Goal: Information Seeking & Learning: Learn about a topic

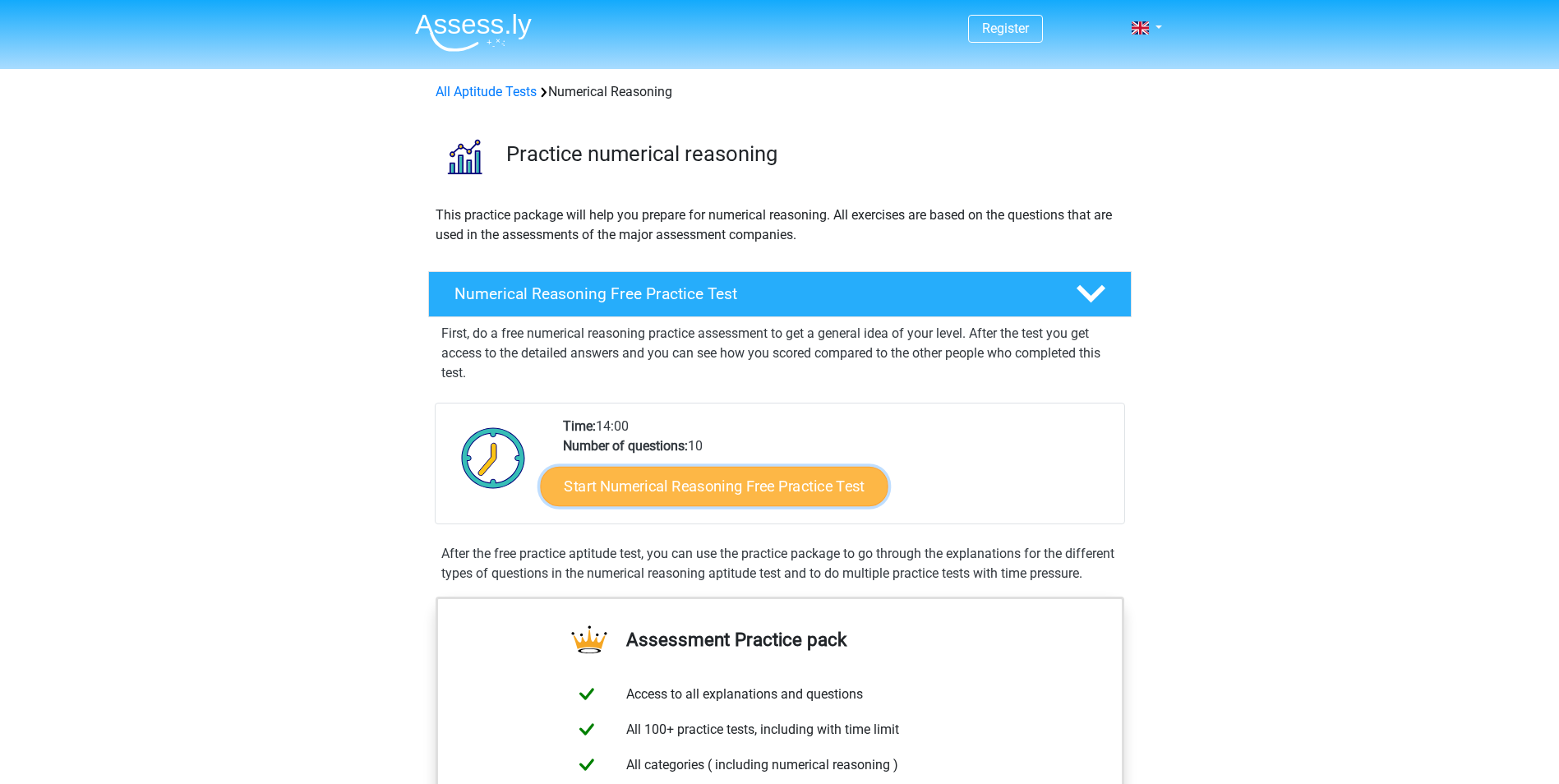
click at [703, 481] on link "Start Numerical Reasoning Free Practice Test" at bounding box center [713, 486] width 347 height 39
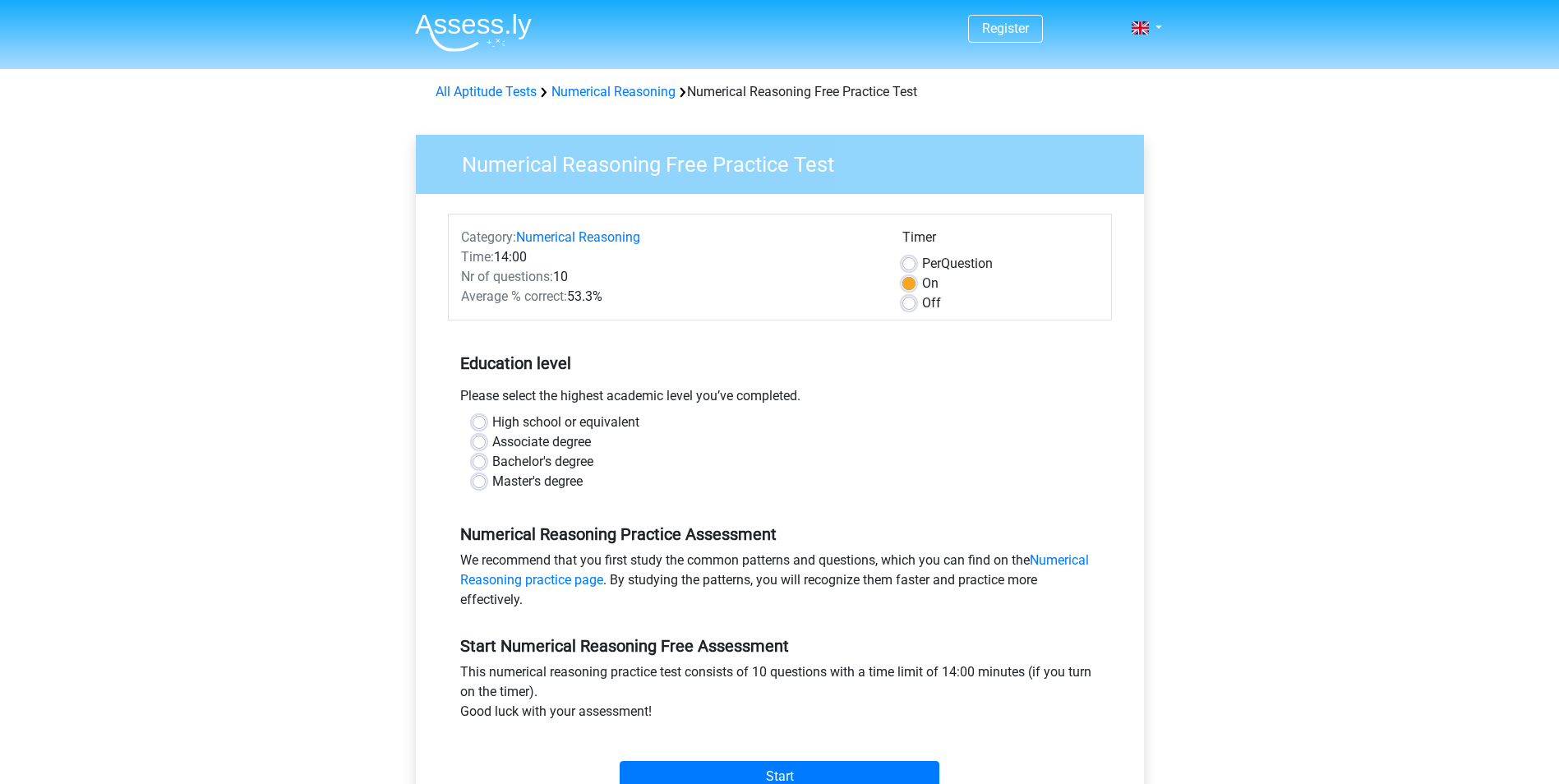
click at [469, 420] on div "High school or equivalent Associate degree Bachelor's degree Master's degree" at bounding box center [780, 452] width 639 height 79
click at [492, 427] on label "High school or equivalent" at bounding box center [565, 422] width 147 height 20
click at [477, 427] on input "High school or equivalent" at bounding box center [479, 421] width 13 height 17
radio input "true"
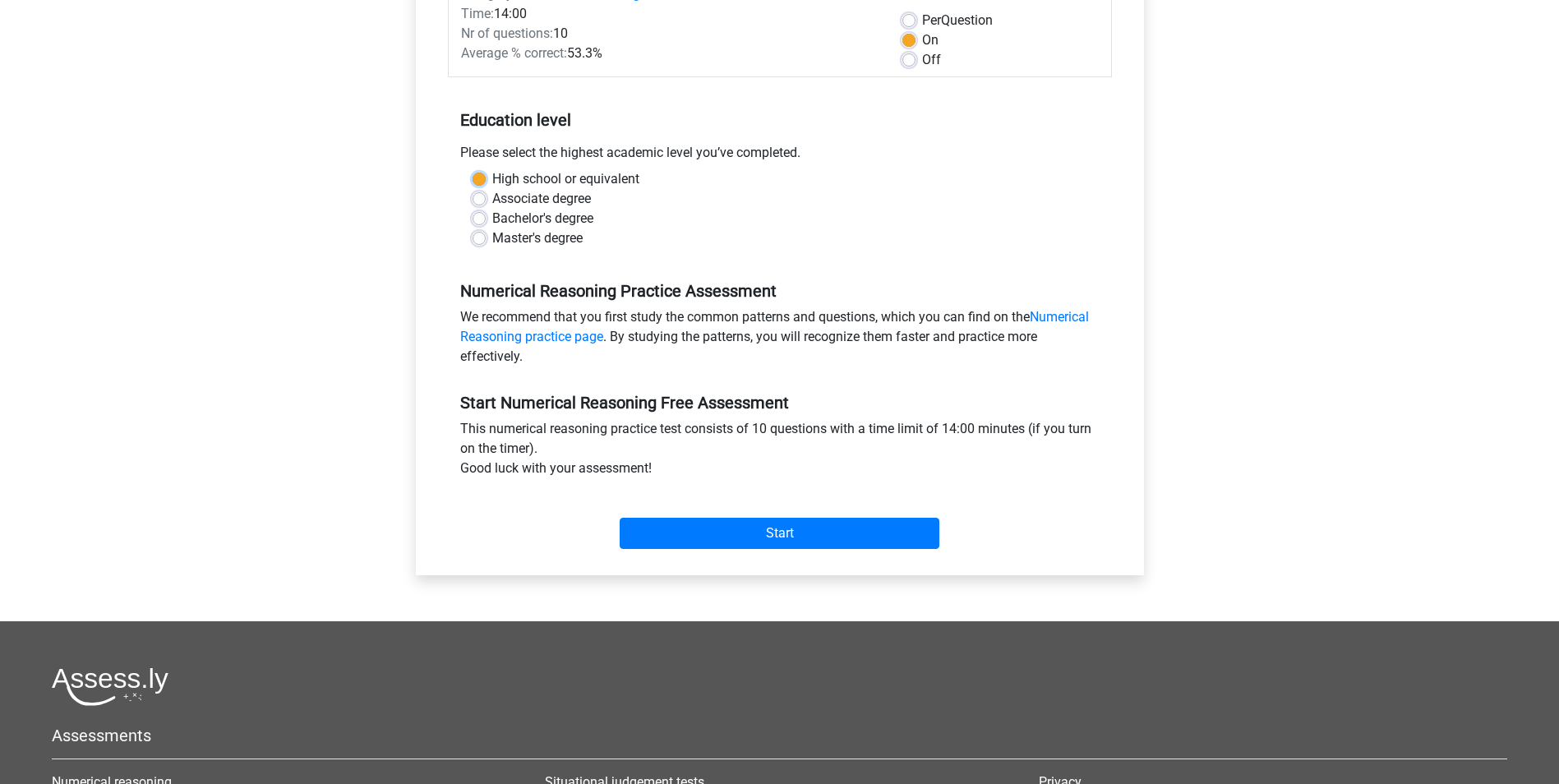
scroll to position [246, 0]
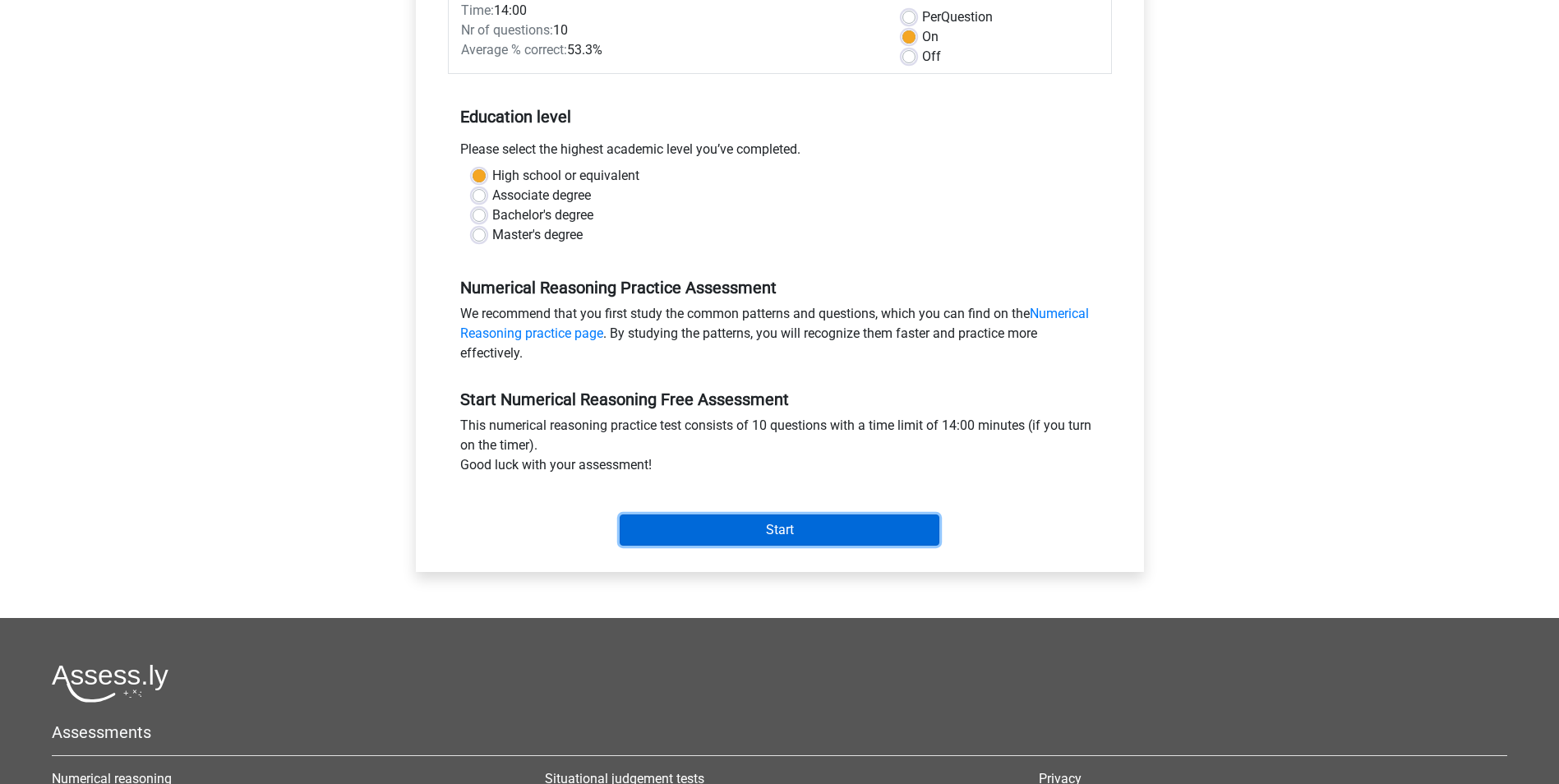
click at [744, 527] on input "Start" at bounding box center [780, 530] width 320 height 31
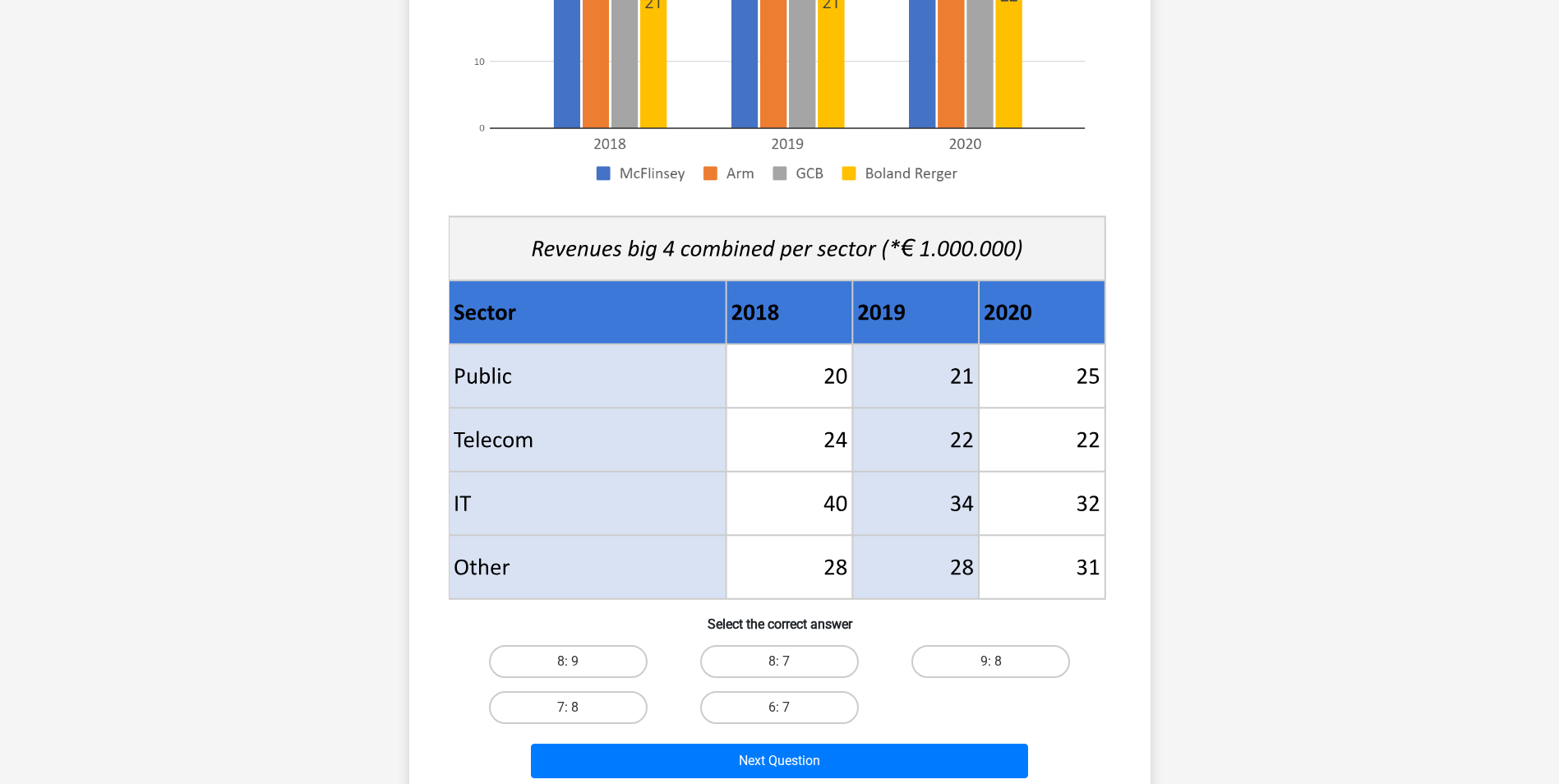
scroll to position [658, 0]
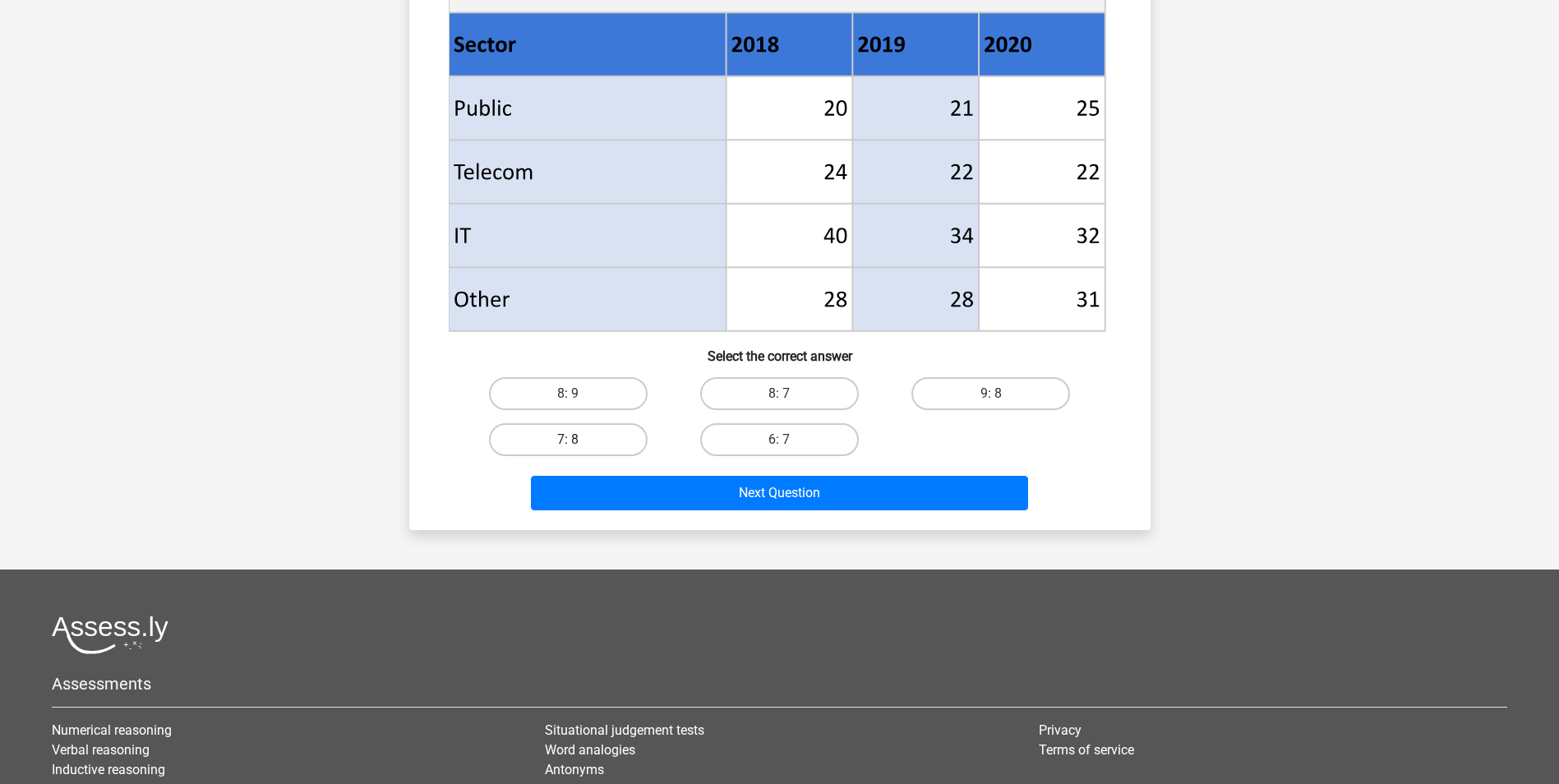
click at [576, 438] on label "7: 8" at bounding box center [568, 439] width 158 height 33
click at [576, 440] on input "7: 8" at bounding box center [573, 444] width 10 height 10
radio input "true"
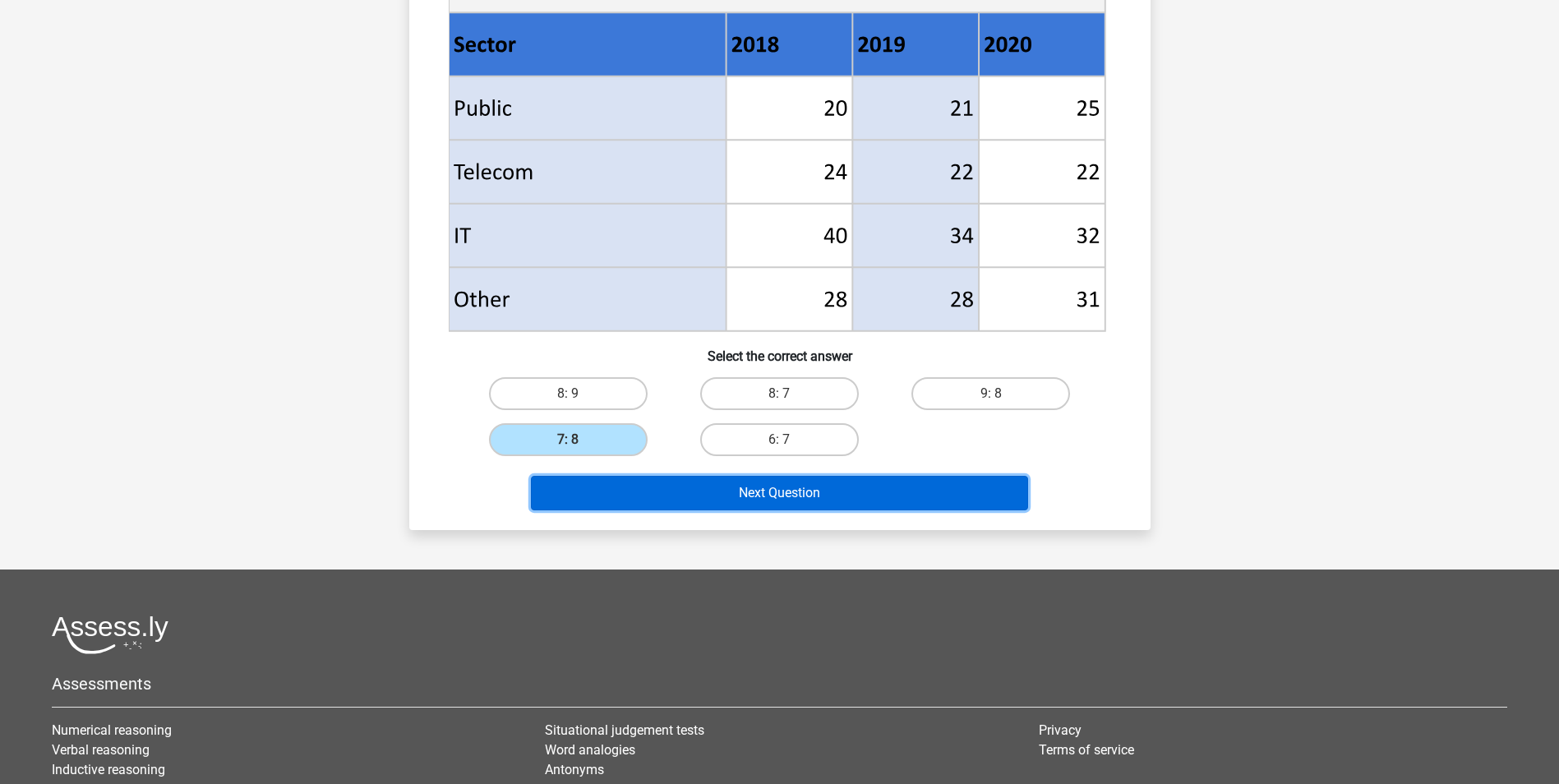
click at [707, 495] on button "Next Question" at bounding box center [779, 492] width 497 height 35
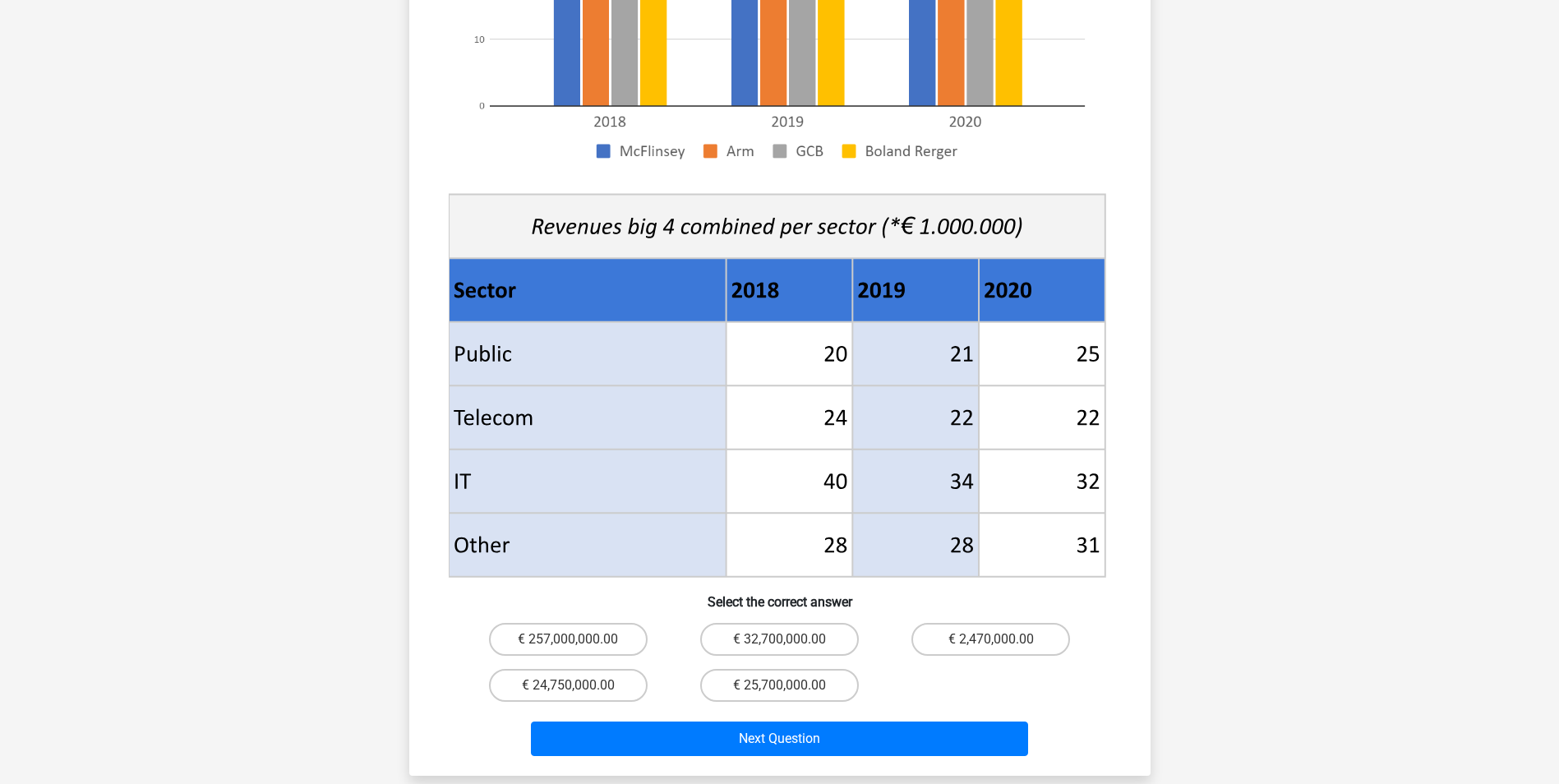
scroll to position [411, 0]
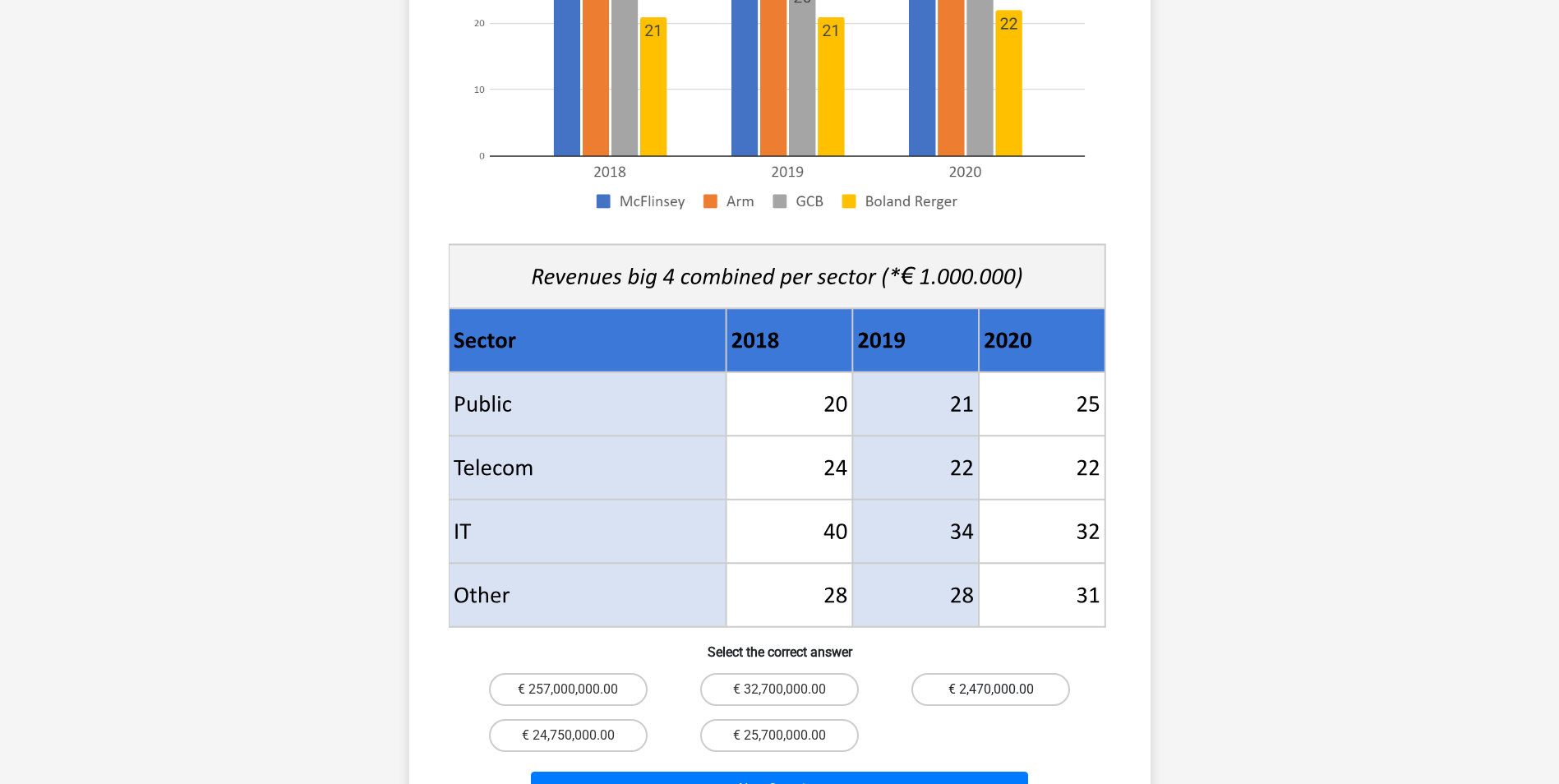
click at [1004, 673] on label "€ 2,470,000.00" at bounding box center [990, 689] width 158 height 33
click at [1001, 690] on input "€ 2,470,000.00" at bounding box center [996, 694] width 10 height 10
radio input "true"
drag, startPoint x: 741, startPoint y: 762, endPoint x: 775, endPoint y: 741, distance: 40.0
click at [742, 772] on button "Next Question" at bounding box center [779, 789] width 497 height 35
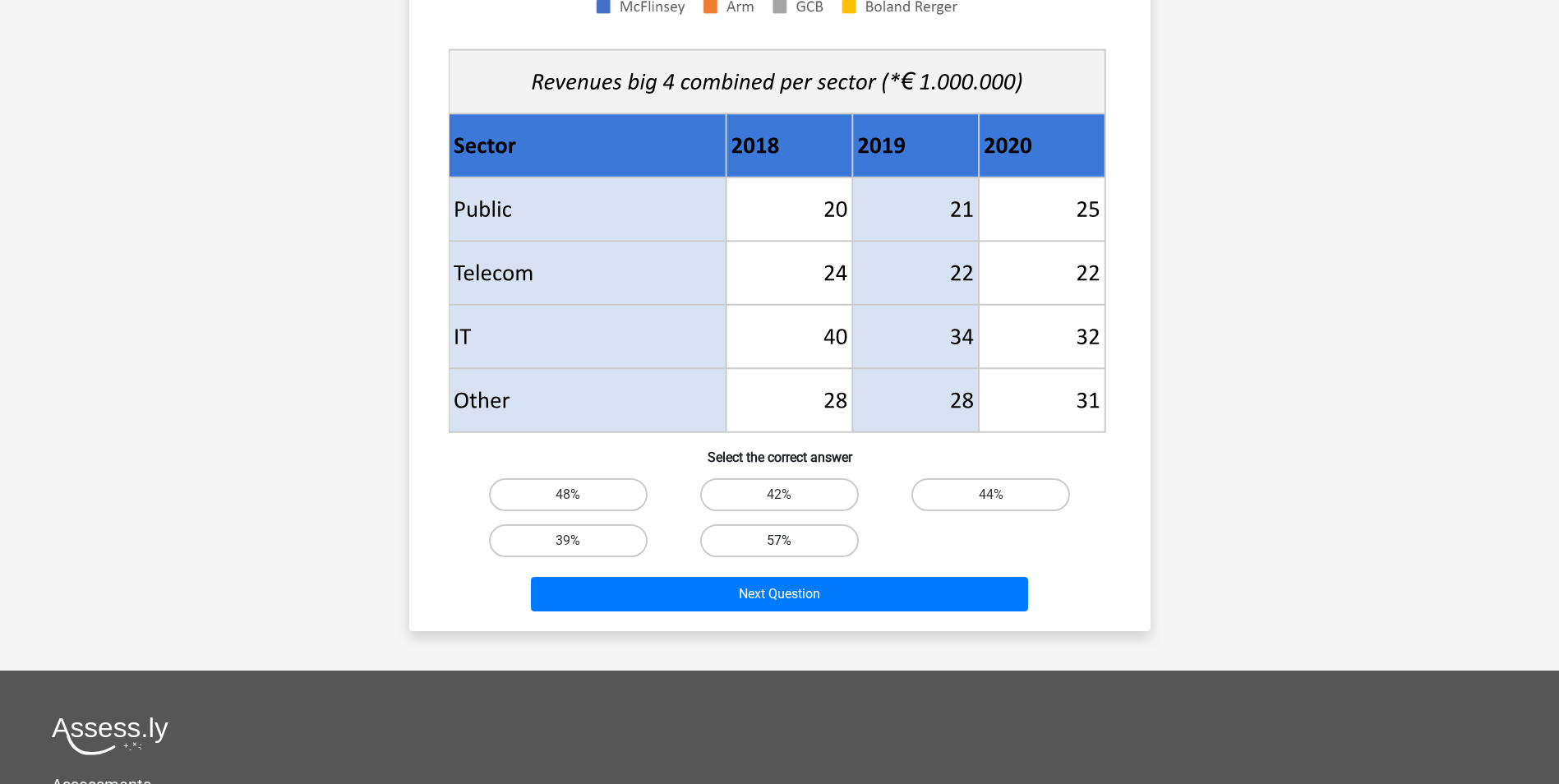
scroll to position [575, 0]
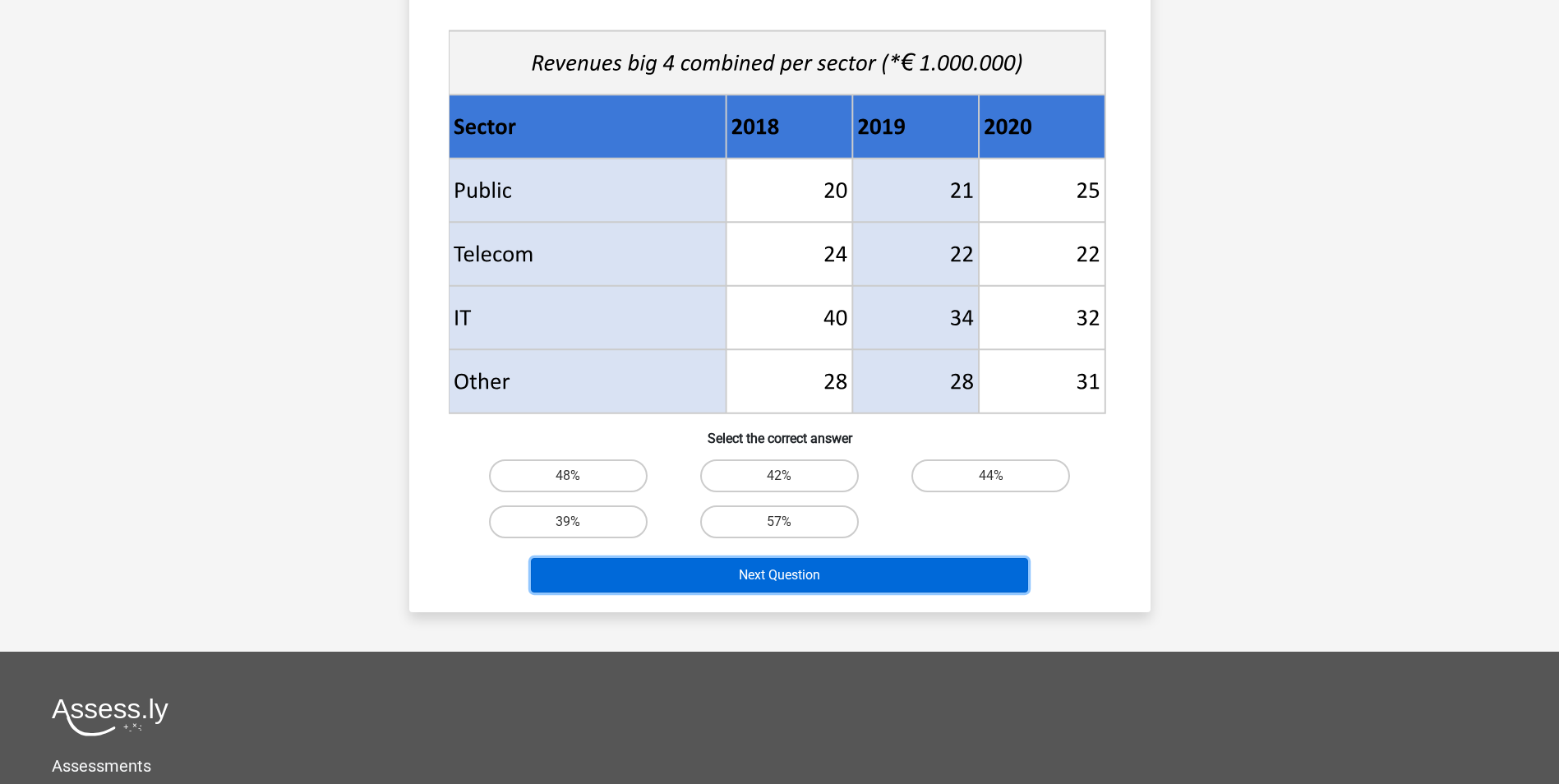
click at [816, 576] on button "Next Question" at bounding box center [779, 574] width 497 height 35
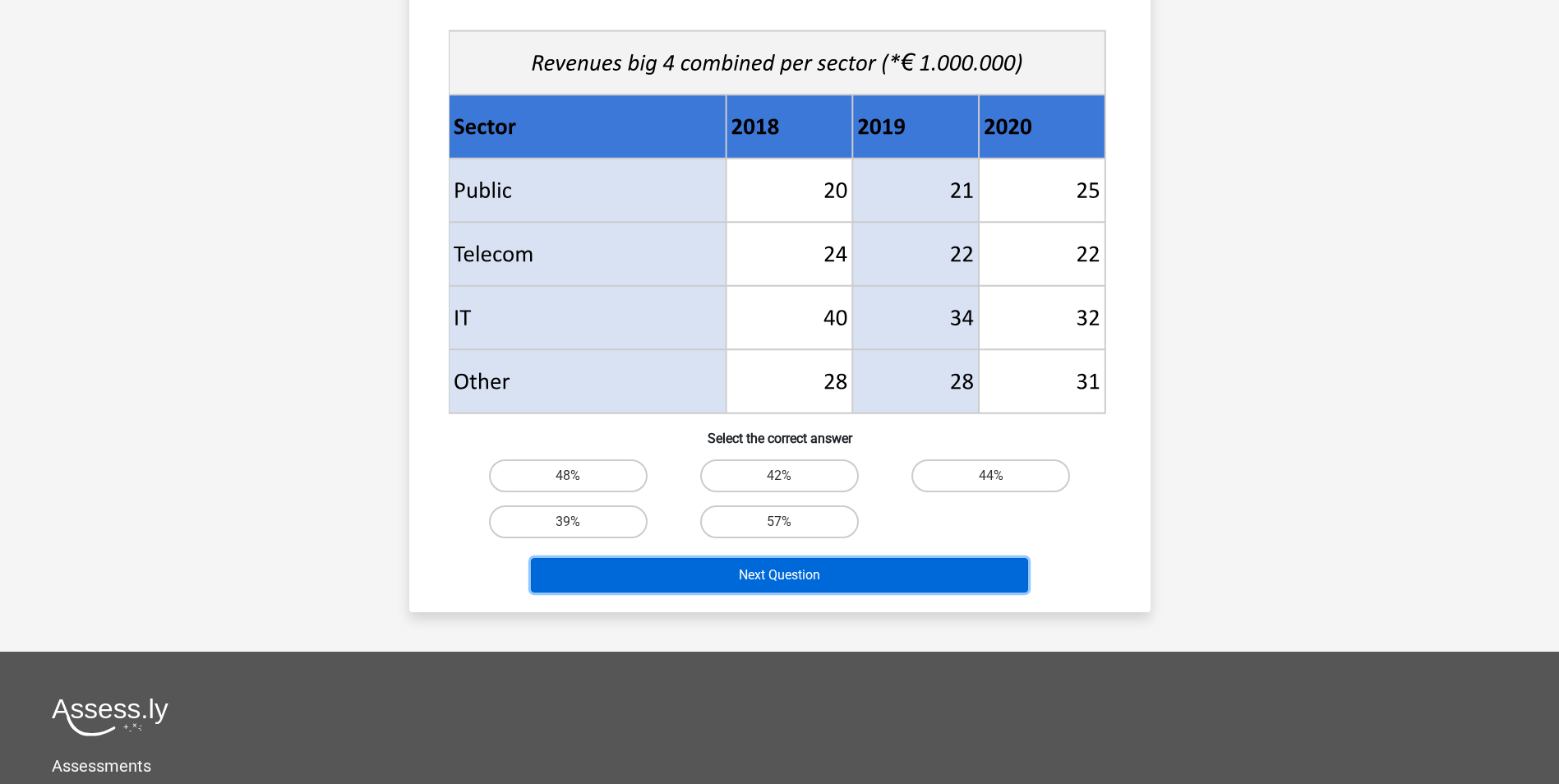
click at [816, 576] on button "Next Question" at bounding box center [779, 574] width 497 height 35
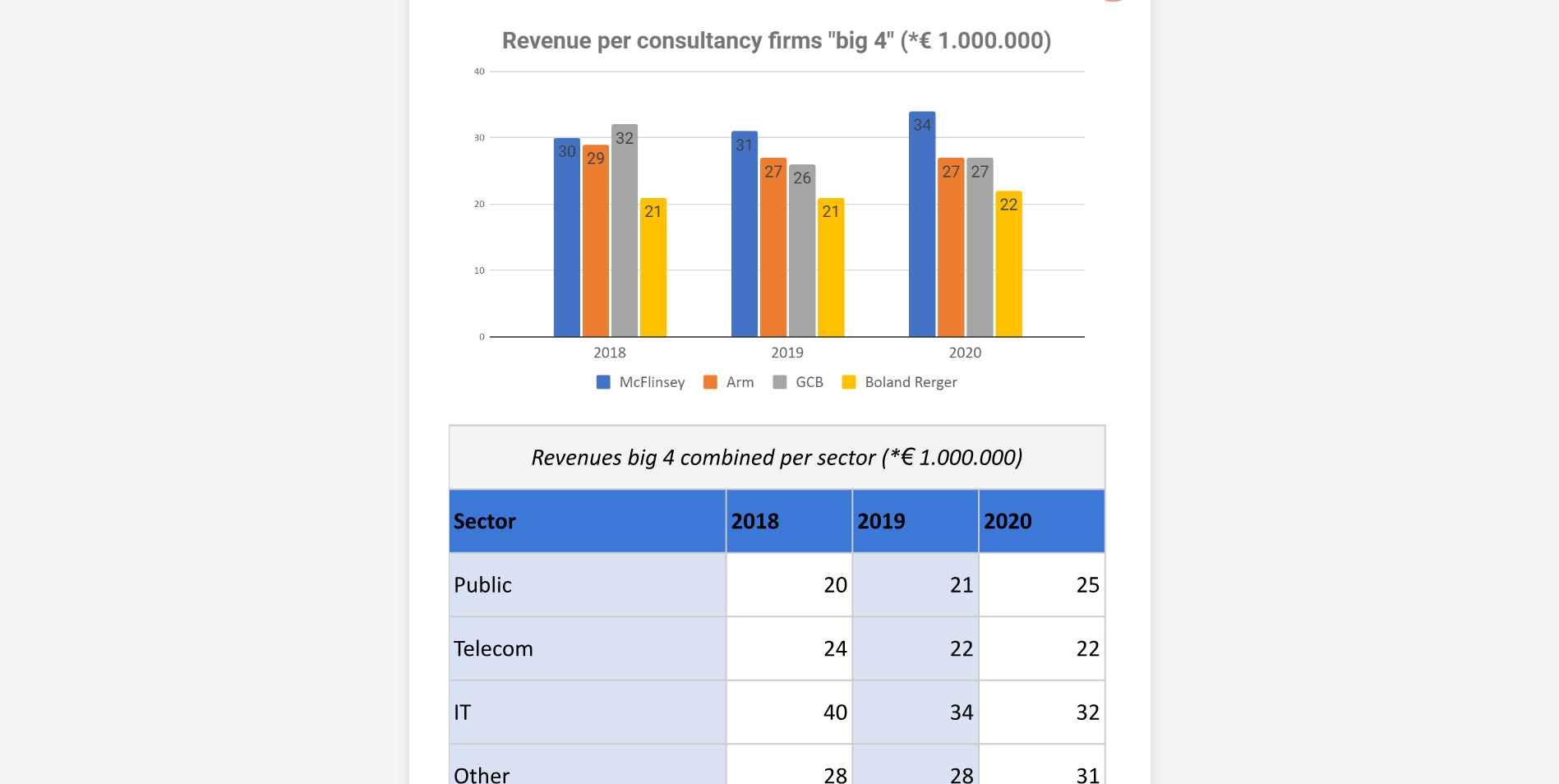
scroll to position [0, 0]
